Goal: Task Accomplishment & Management: Use online tool/utility

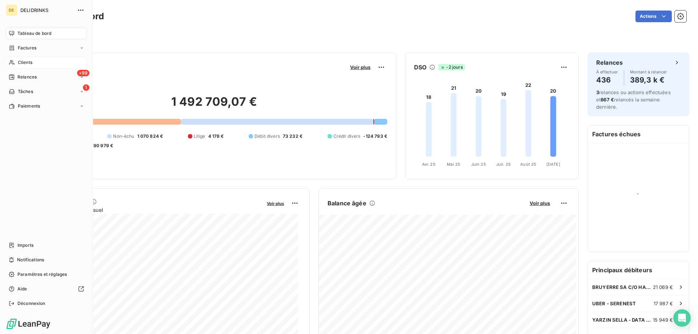
click at [47, 63] on div "Clients" at bounding box center [46, 63] width 81 height 12
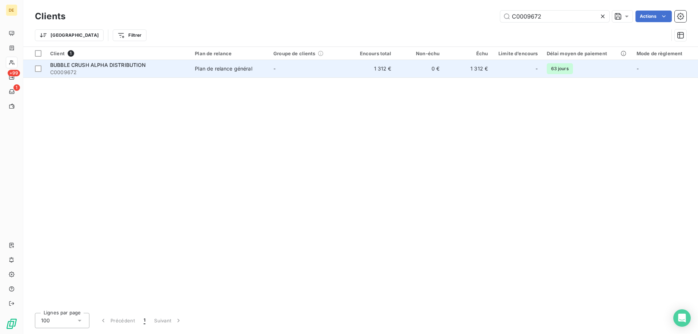
type input "C0009672"
click at [263, 68] on span "Plan de relance général" at bounding box center [230, 68] width 70 height 7
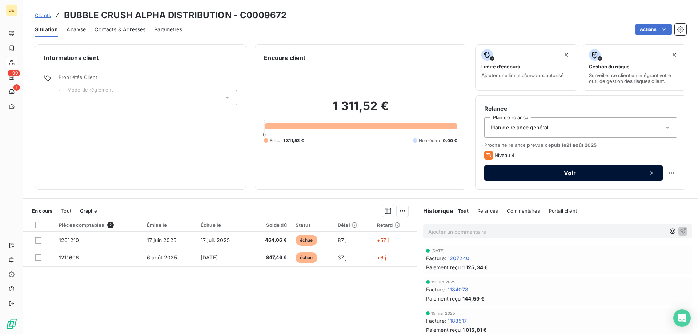
click at [546, 175] on span "Voir" at bounding box center [570, 173] width 154 height 6
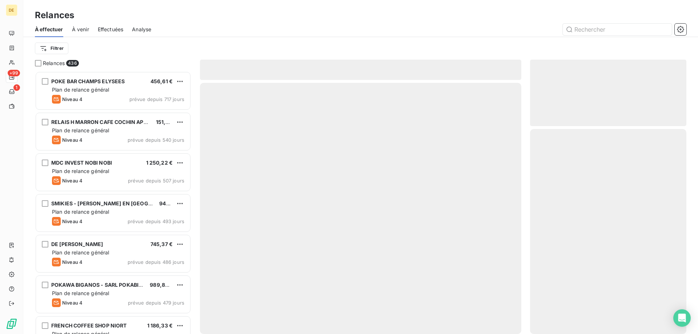
scroll to position [257, 151]
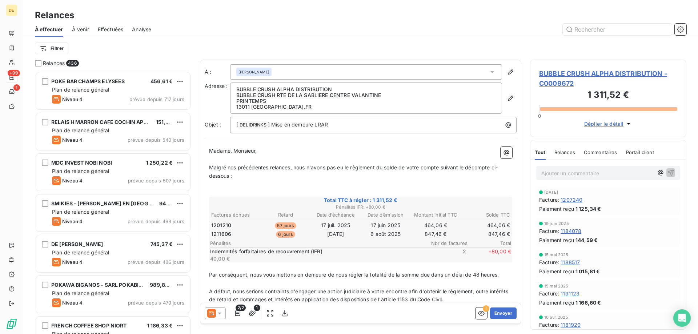
click at [220, 313] on icon at bounding box center [220, 314] width 4 height 2
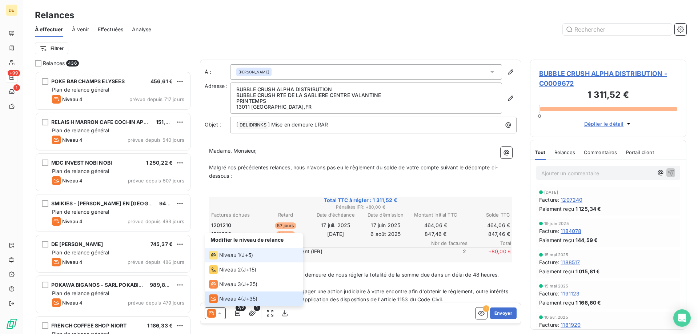
click at [226, 254] on span "Niveau 1" at bounding box center [229, 255] width 21 height 7
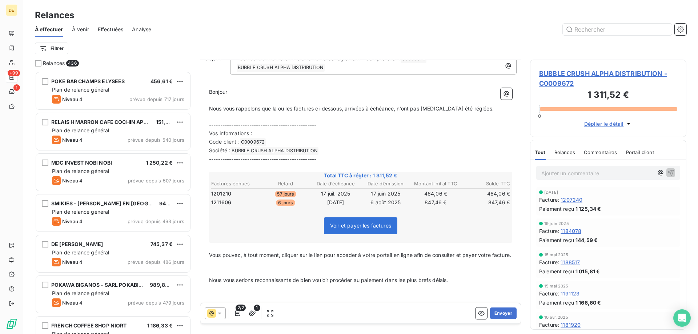
scroll to position [0, 0]
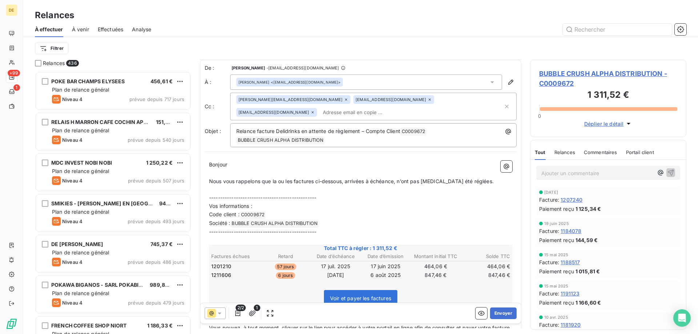
click at [348, 113] on div "[PERSON_NAME][EMAIL_ADDRESS][DOMAIN_NAME] [EMAIL_ADDRESS][DOMAIN_NAME] [EMAIL_A…" at bounding box center [369, 106] width 267 height 23
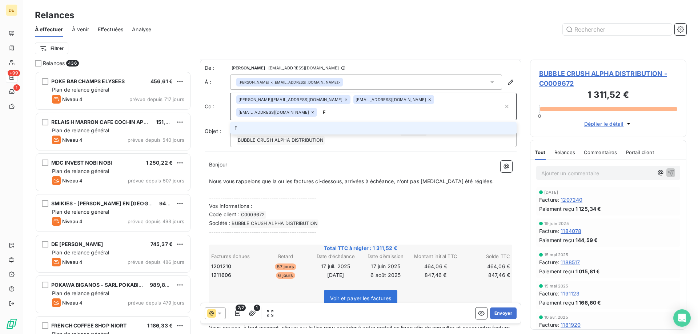
type input "[EMAIL_ADDRESS][DOMAIN_NAME]"
click at [300, 129] on li "[EMAIL_ADDRESS][DOMAIN_NAME]" at bounding box center [373, 128] width 287 height 13
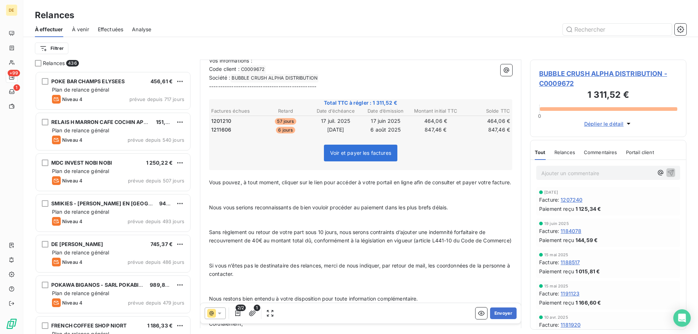
scroll to position [0, 0]
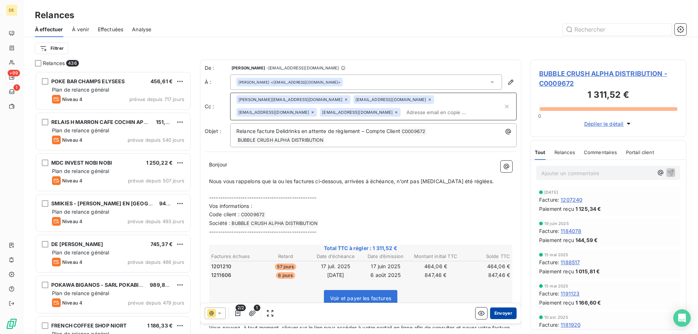
click at [498, 315] on button "Envoyer" at bounding box center [503, 314] width 27 height 12
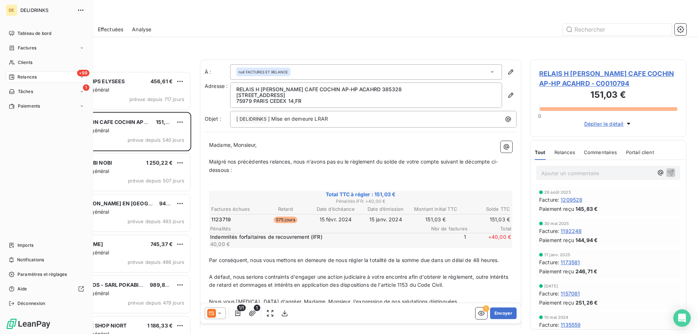
click at [25, 75] on span "Relances" at bounding box center [26, 77] width 19 height 7
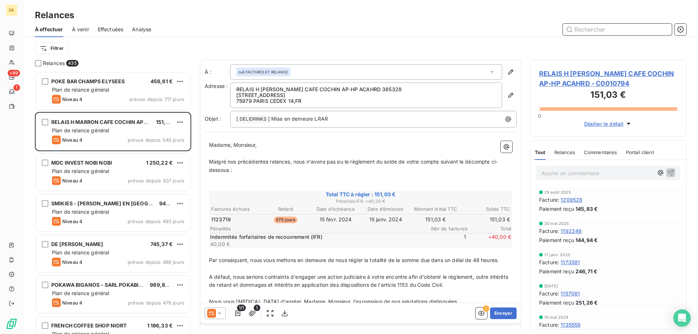
click at [596, 24] on input "text" at bounding box center [617, 30] width 109 height 12
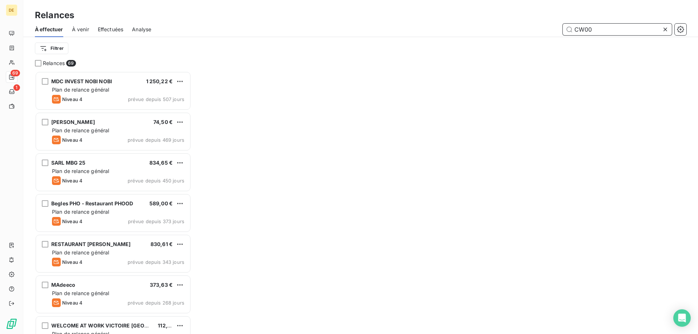
scroll to position [257, 151]
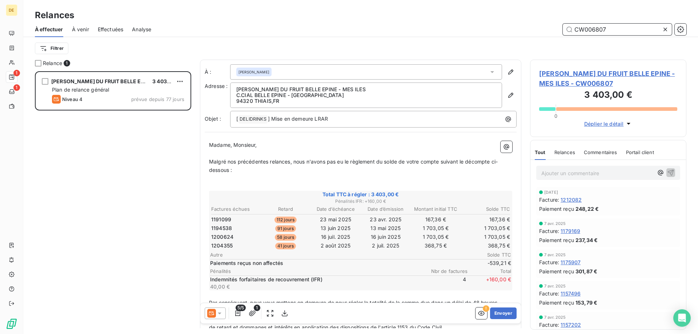
scroll to position [257, 151]
type input "CW006807"
click at [221, 313] on icon at bounding box center [219, 313] width 7 height 7
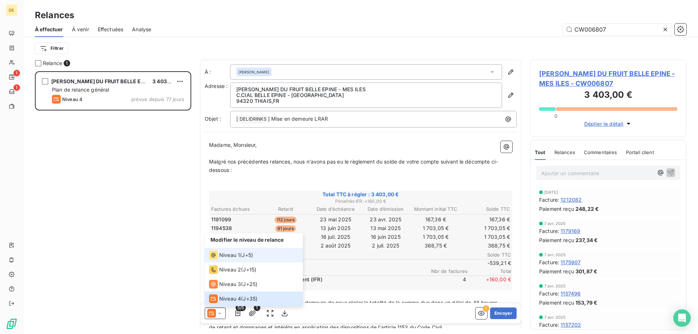
click at [233, 259] on div "Niveau 1" at bounding box center [224, 255] width 31 height 9
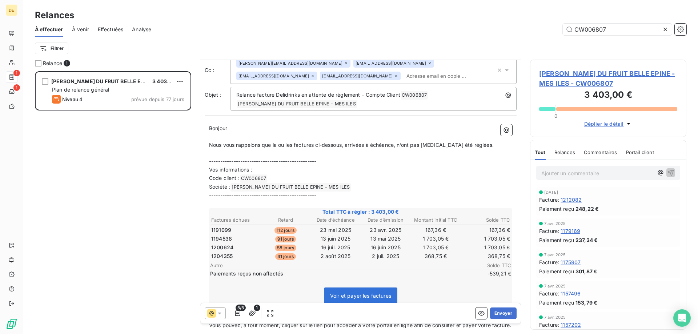
scroll to position [0, 0]
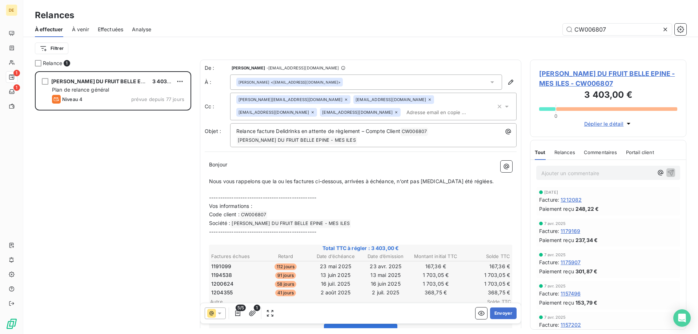
click at [404, 112] on input "text" at bounding box center [446, 112] width 84 height 11
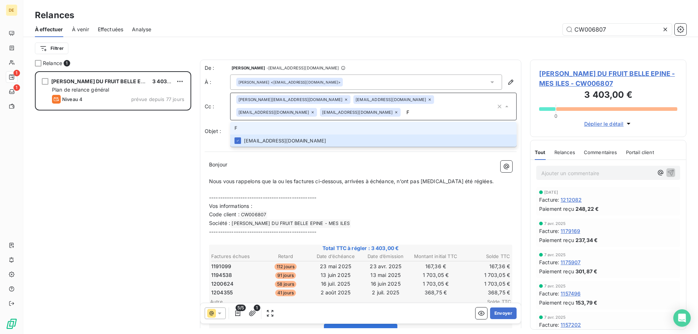
type input "[EMAIL_ADDRESS][DOMAIN_NAME]"
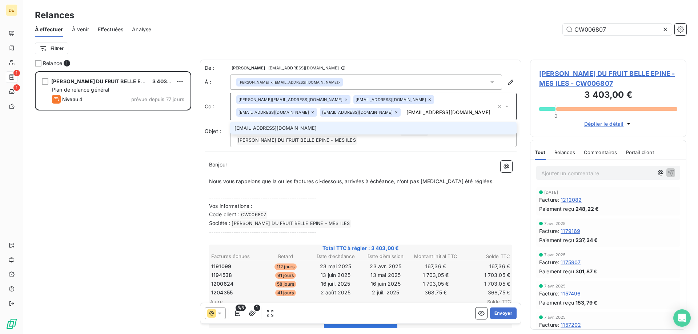
click at [283, 128] on li "[EMAIL_ADDRESS][DOMAIN_NAME]" at bounding box center [373, 128] width 287 height 13
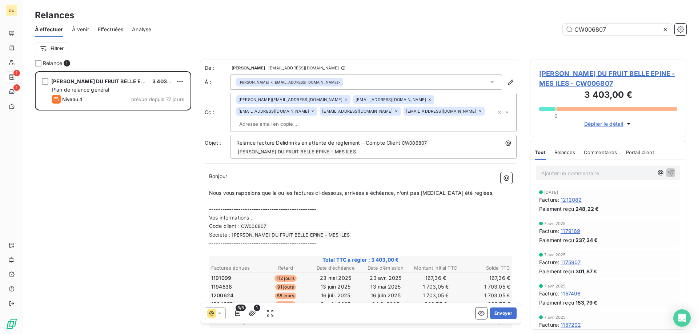
click at [320, 119] on input "text" at bounding box center [278, 124] width 84 height 11
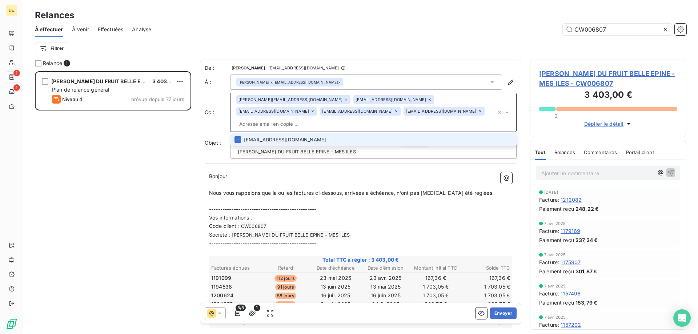
paste input "[EMAIL_ADDRESS][DOMAIN_NAME]"
type input "[EMAIL_ADDRESS][DOMAIN_NAME]"
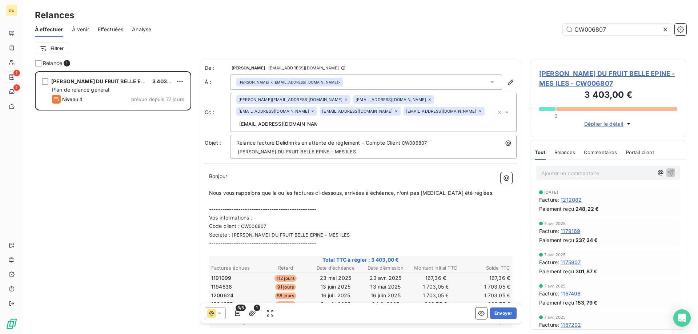
click at [320, 119] on input "[EMAIL_ADDRESS][DOMAIN_NAME]" at bounding box center [278, 124] width 84 height 11
type input "[EMAIL_ADDRESS][DOMAIN_NAME]"
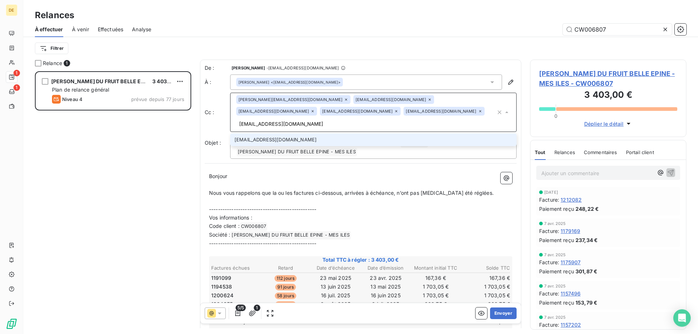
click at [356, 133] on li "[EMAIL_ADDRESS][DOMAIN_NAME]" at bounding box center [373, 139] width 287 height 13
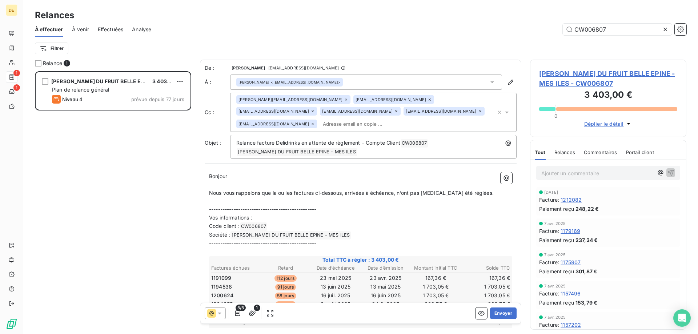
click at [329, 120] on div "[PERSON_NAME][EMAIL_ADDRESS][DOMAIN_NAME] [EMAIL_ADDRESS][DOMAIN_NAME] [EMAIL_A…" at bounding box center [366, 112] width 260 height 34
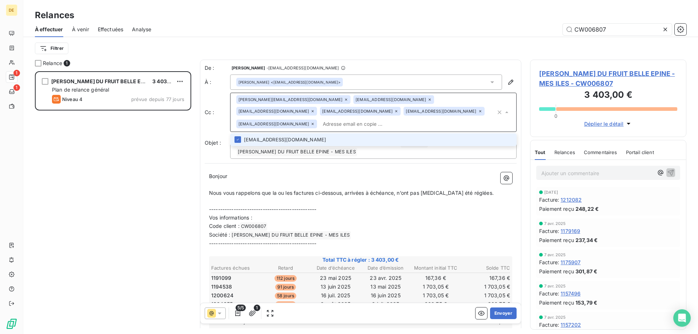
paste input "[EMAIL_ADDRESS][DOMAIN_NAME]"
type input "[EMAIL_ADDRESS][DOMAIN_NAME]"
click at [316, 138] on li "[EMAIL_ADDRESS][DOMAIN_NAME]" at bounding box center [373, 139] width 287 height 13
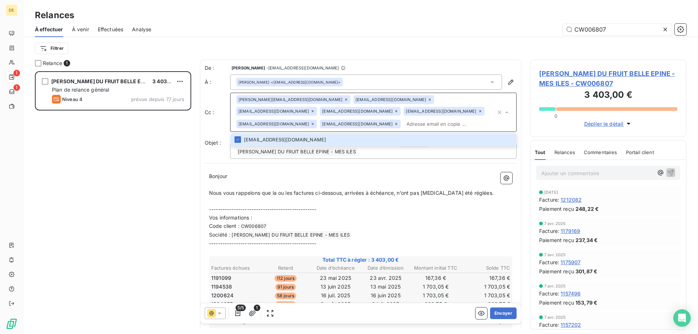
click at [404, 121] on input "text" at bounding box center [450, 124] width 92 height 11
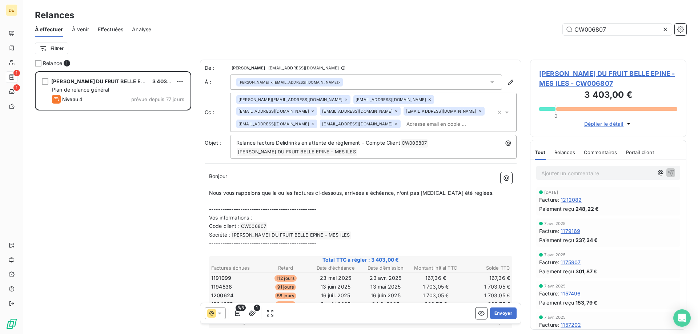
click at [404, 185] on p "﻿" at bounding box center [360, 185] width 303 height 8
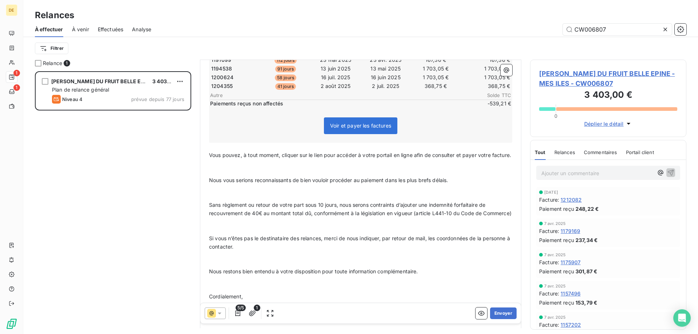
scroll to position [182, 0]
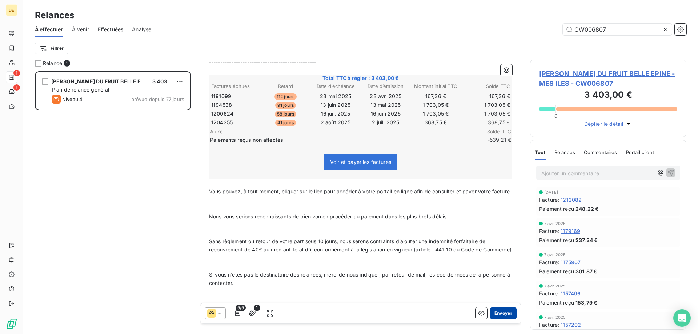
click at [496, 311] on button "Envoyer" at bounding box center [503, 314] width 27 height 12
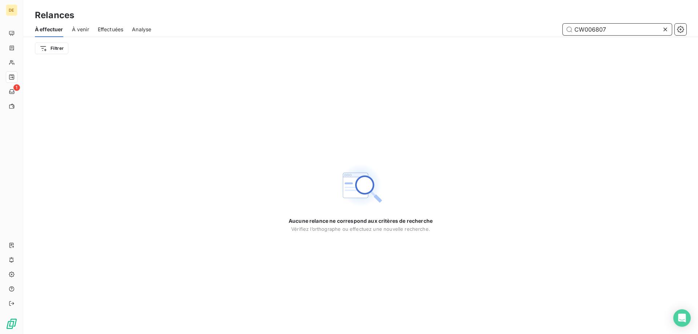
drag, startPoint x: 637, startPoint y: 33, endPoint x: 511, endPoint y: 32, distance: 126.2
click at [511, 32] on div "CW006807" at bounding box center [423, 30] width 527 height 12
click at [613, 31] on input "CW006807" at bounding box center [617, 30] width 109 height 12
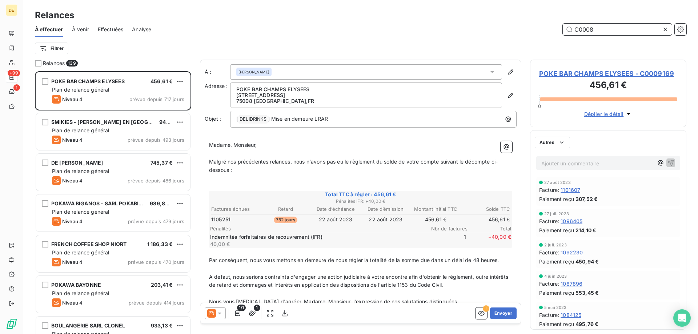
scroll to position [257, 151]
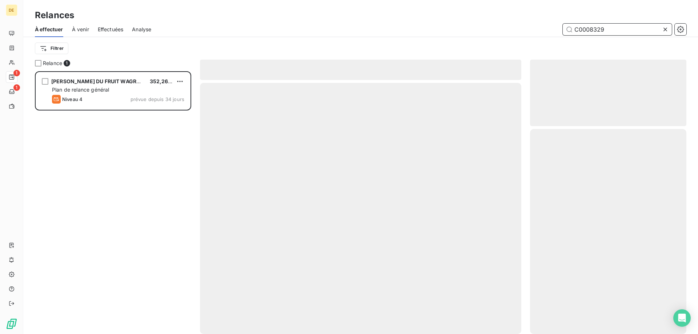
scroll to position [257, 151]
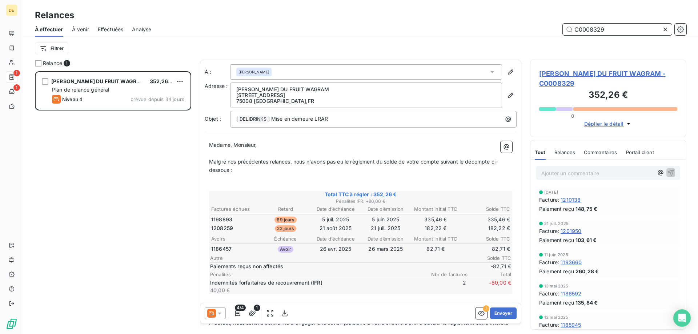
type input "C0008329"
click at [223, 316] on icon at bounding box center [219, 313] width 7 height 7
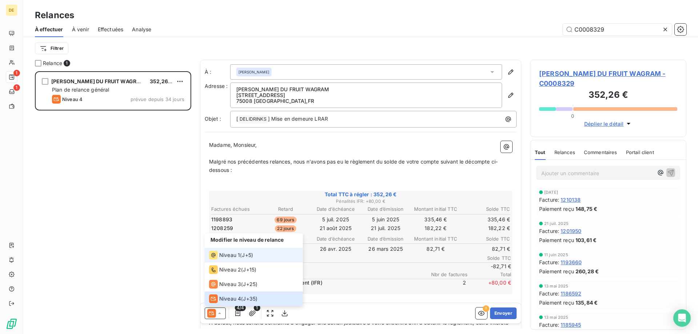
click at [234, 256] on span "Niveau 1" at bounding box center [229, 255] width 21 height 7
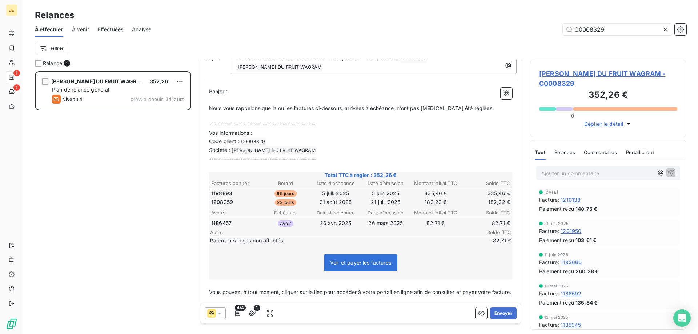
scroll to position [0, 0]
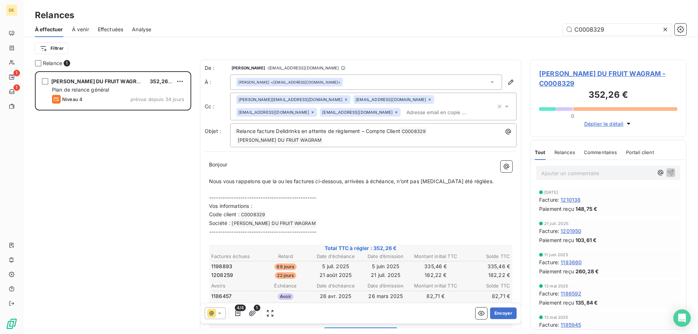
click at [404, 113] on input "text" at bounding box center [446, 112] width 84 height 11
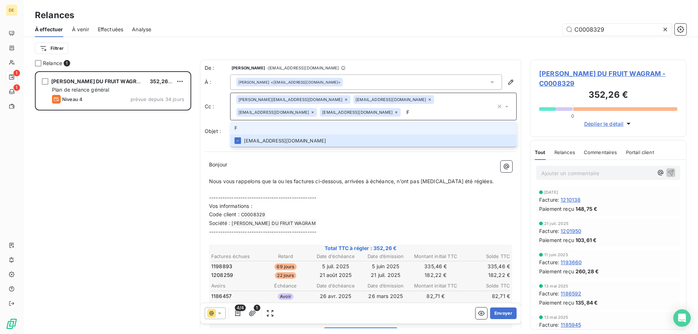
type input "[EMAIL_ADDRESS][DOMAIN_NAME]"
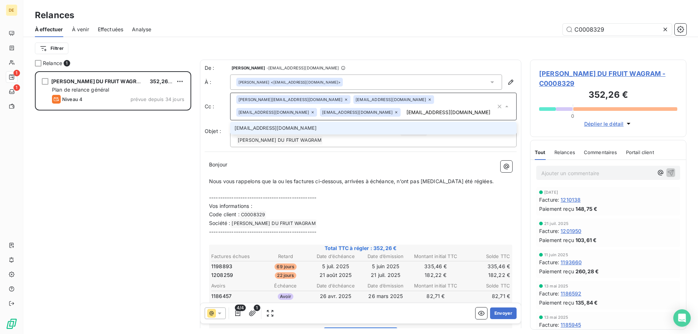
click at [375, 125] on li "[EMAIL_ADDRESS][DOMAIN_NAME]" at bounding box center [373, 128] width 287 height 13
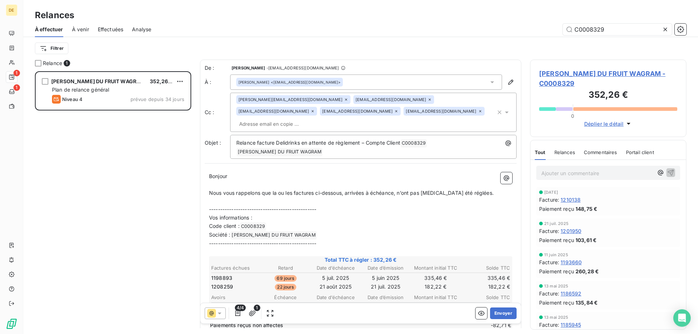
click at [320, 119] on input "text" at bounding box center [278, 124] width 84 height 11
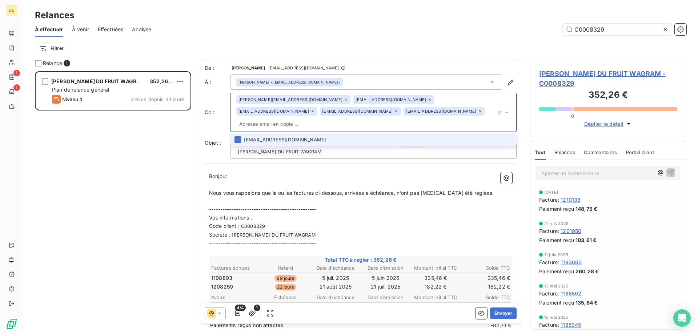
paste input "[EMAIL_ADDRESS][DOMAIN_NAME]"
type input "[EMAIL_ADDRESS][DOMAIN_NAME]"
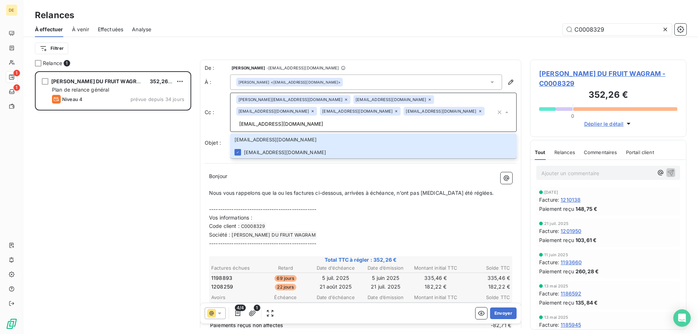
drag, startPoint x: 461, startPoint y: 111, endPoint x: 375, endPoint y: 112, distance: 86.2
click at [375, 119] on input "[EMAIL_ADDRESS][DOMAIN_NAME]" at bounding box center [366, 124] width 260 height 11
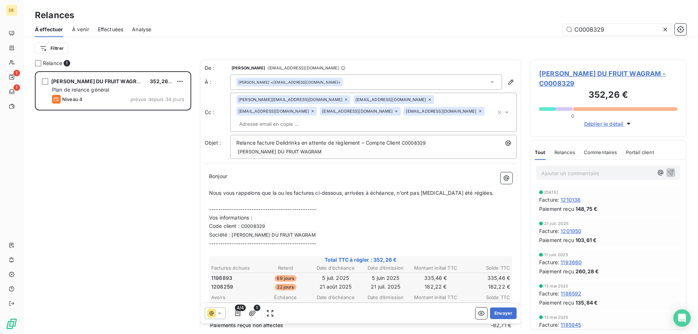
click at [380, 214] on p "Vos informations :" at bounding box center [360, 218] width 303 height 8
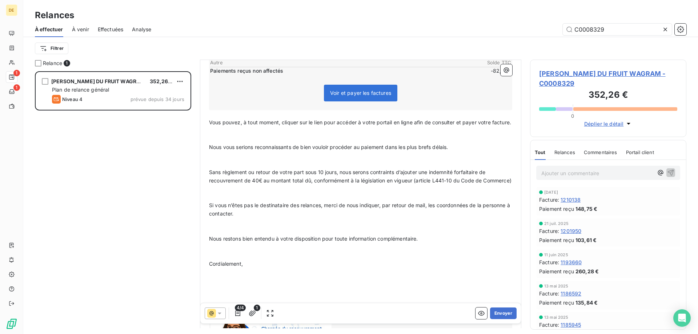
scroll to position [345, 0]
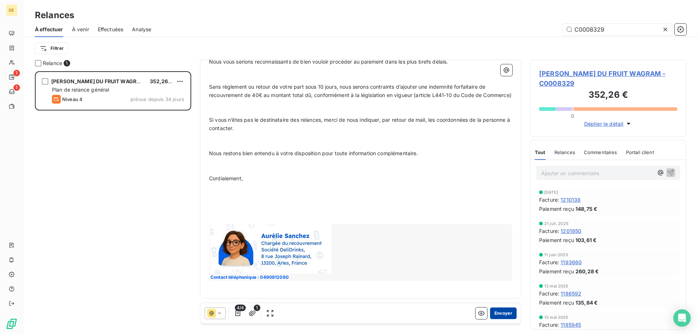
click at [497, 317] on button "Envoyer" at bounding box center [503, 314] width 27 height 12
